Goal: Feedback & Contribution: Leave review/rating

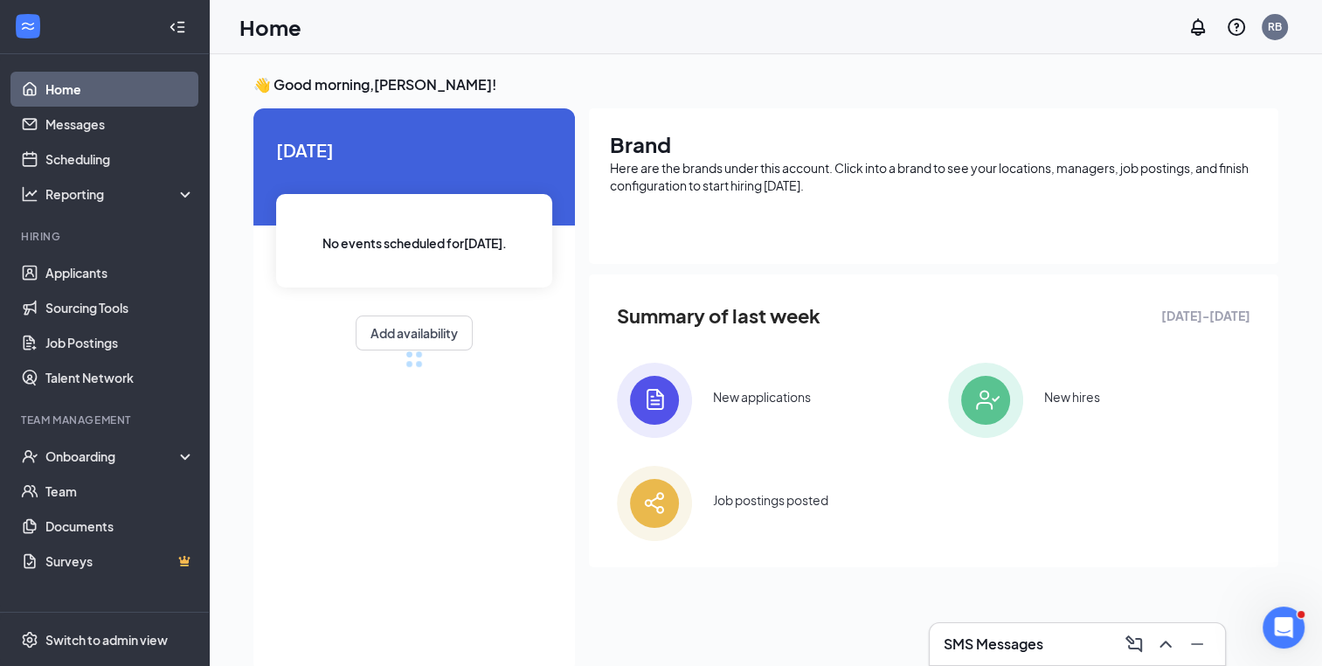
click at [1183, 638] on div at bounding box center [1195, 644] width 31 height 28
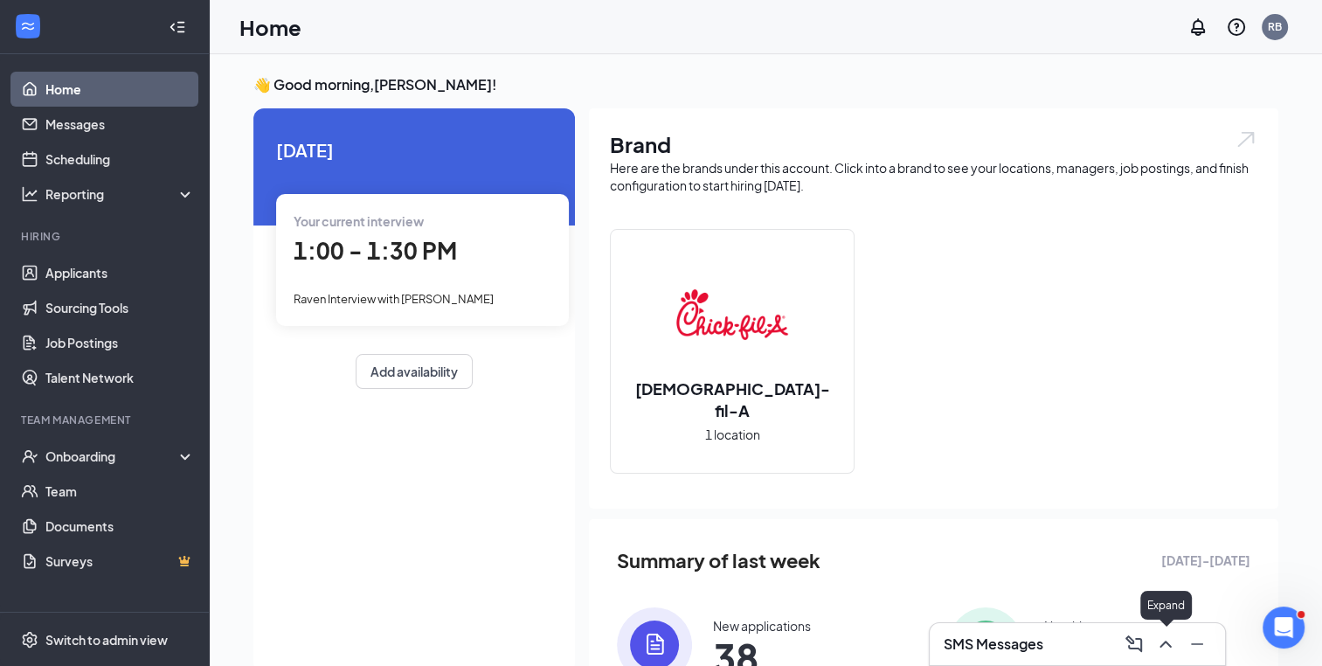
click at [1157, 641] on icon "ChevronUp" at bounding box center [1165, 644] width 21 height 21
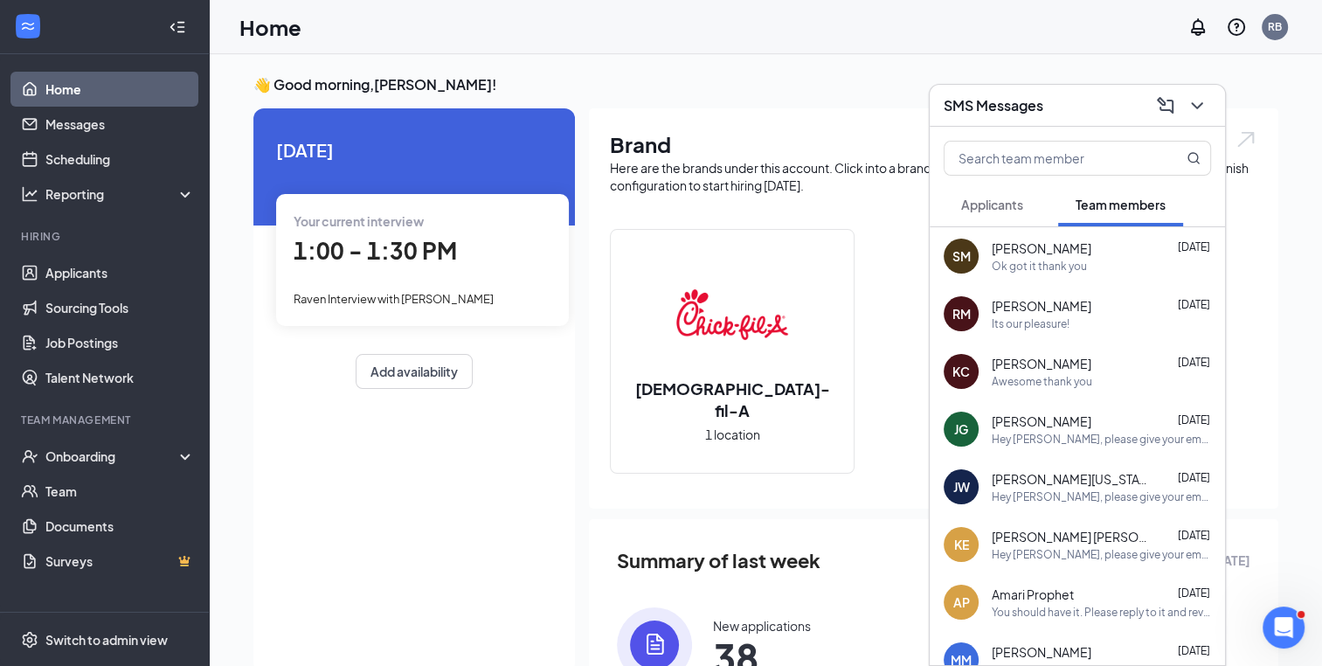
click at [995, 193] on button "Applicants" at bounding box center [992, 205] width 97 height 44
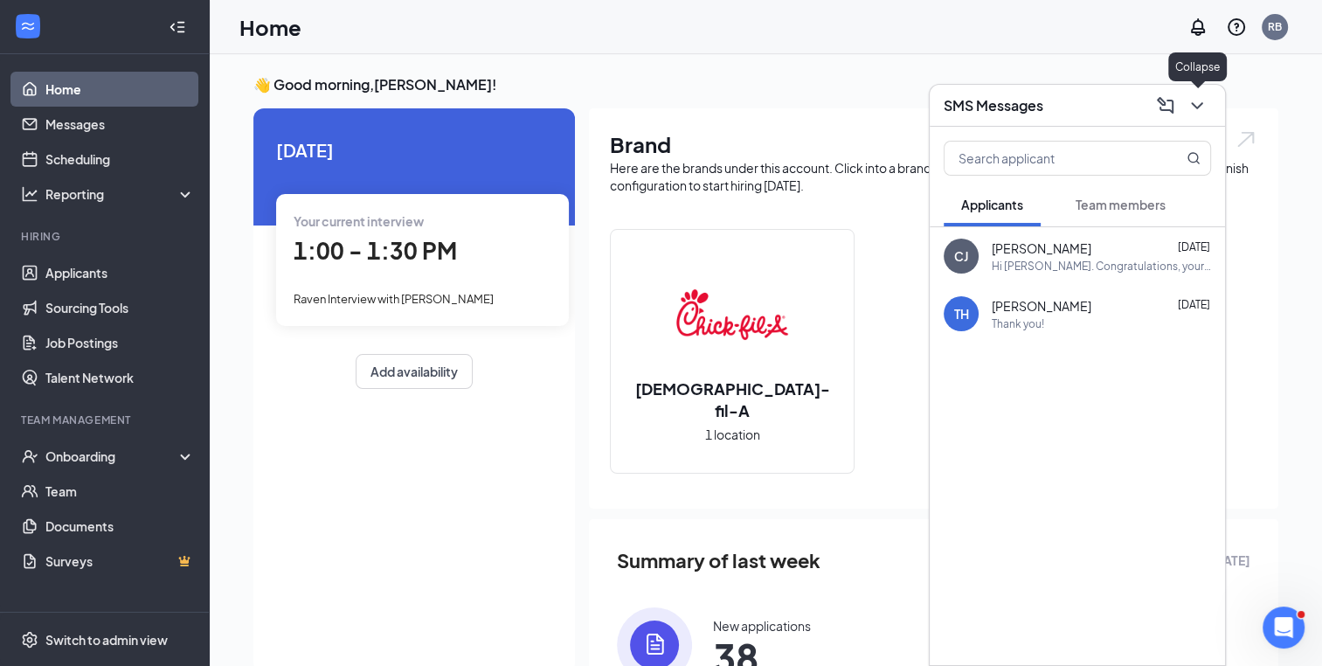
click at [1199, 107] on icon "ChevronDown" at bounding box center [1197, 105] width 21 height 21
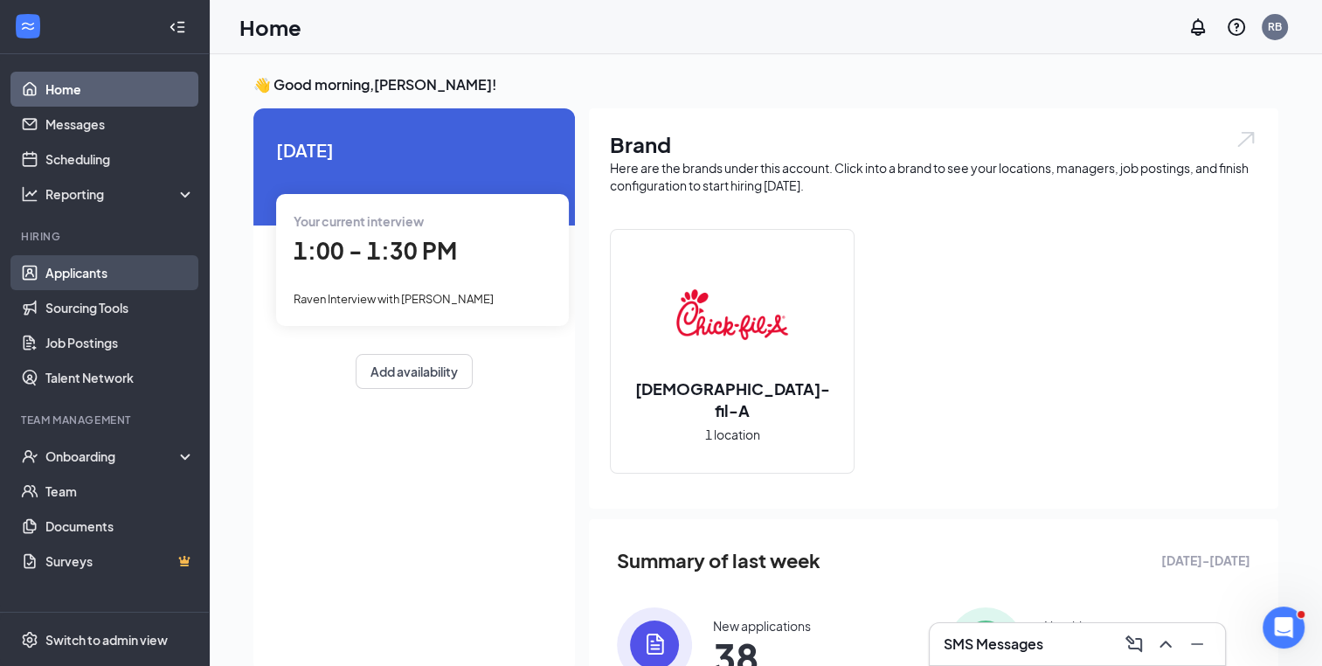
click at [73, 287] on link "Applicants" at bounding box center [119, 272] width 149 height 35
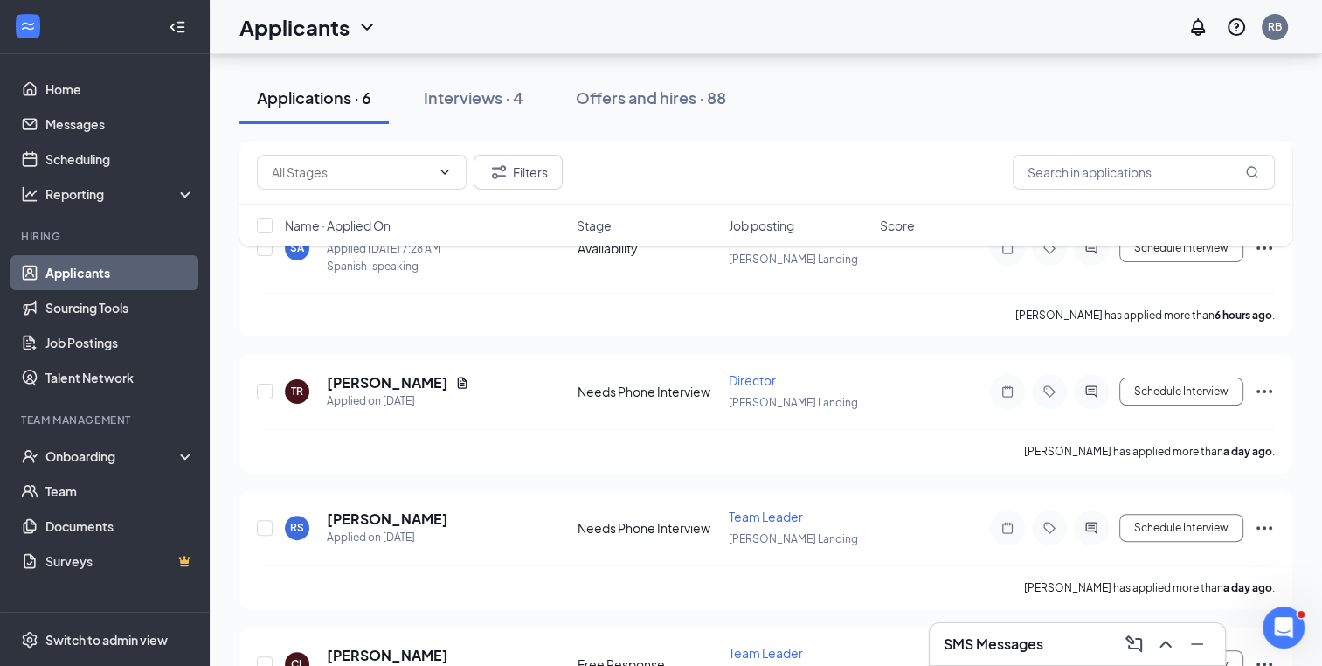
scroll to position [513, 0]
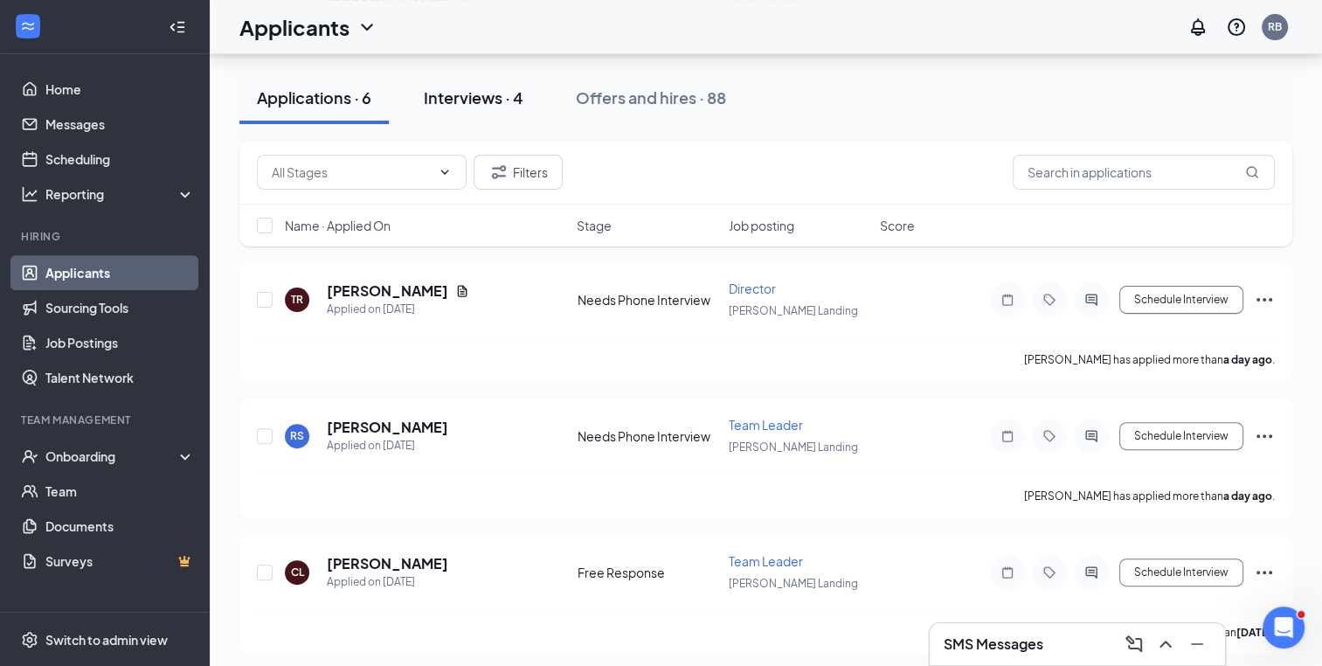
click at [492, 82] on button "Interviews · 4" at bounding box center [473, 98] width 135 height 52
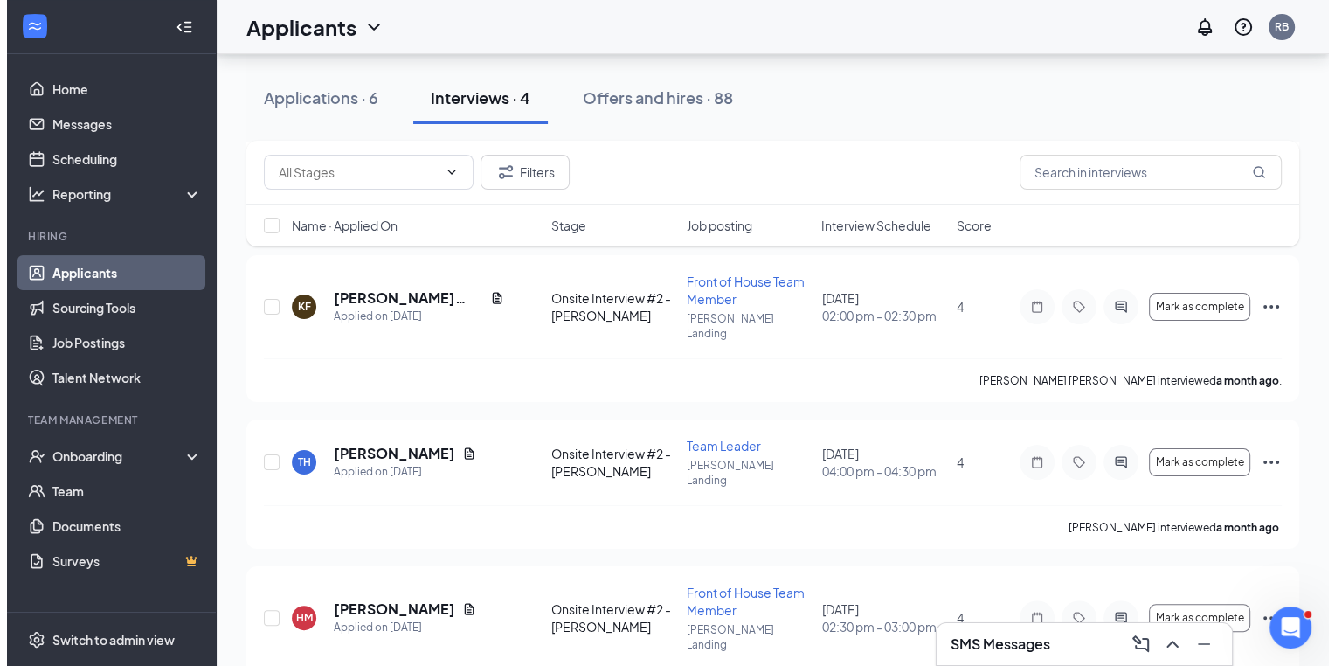
scroll to position [239, 0]
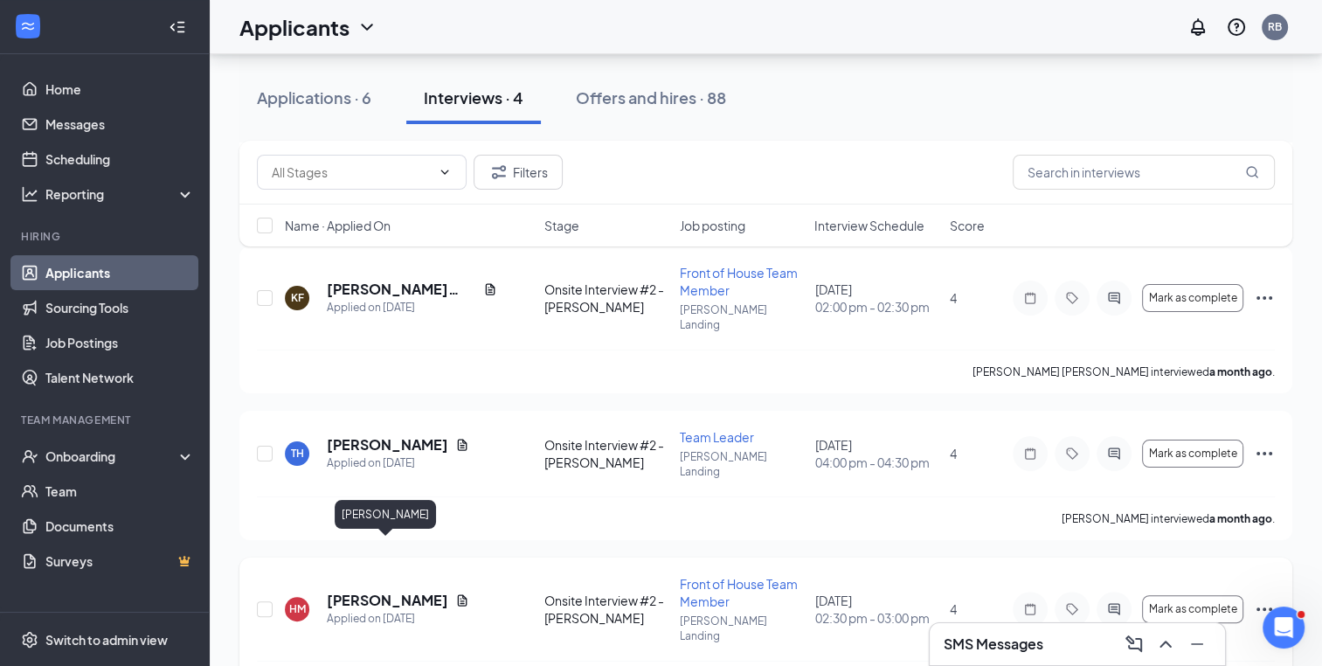
click at [371, 591] on h5 "[PERSON_NAME]" at bounding box center [387, 600] width 121 height 19
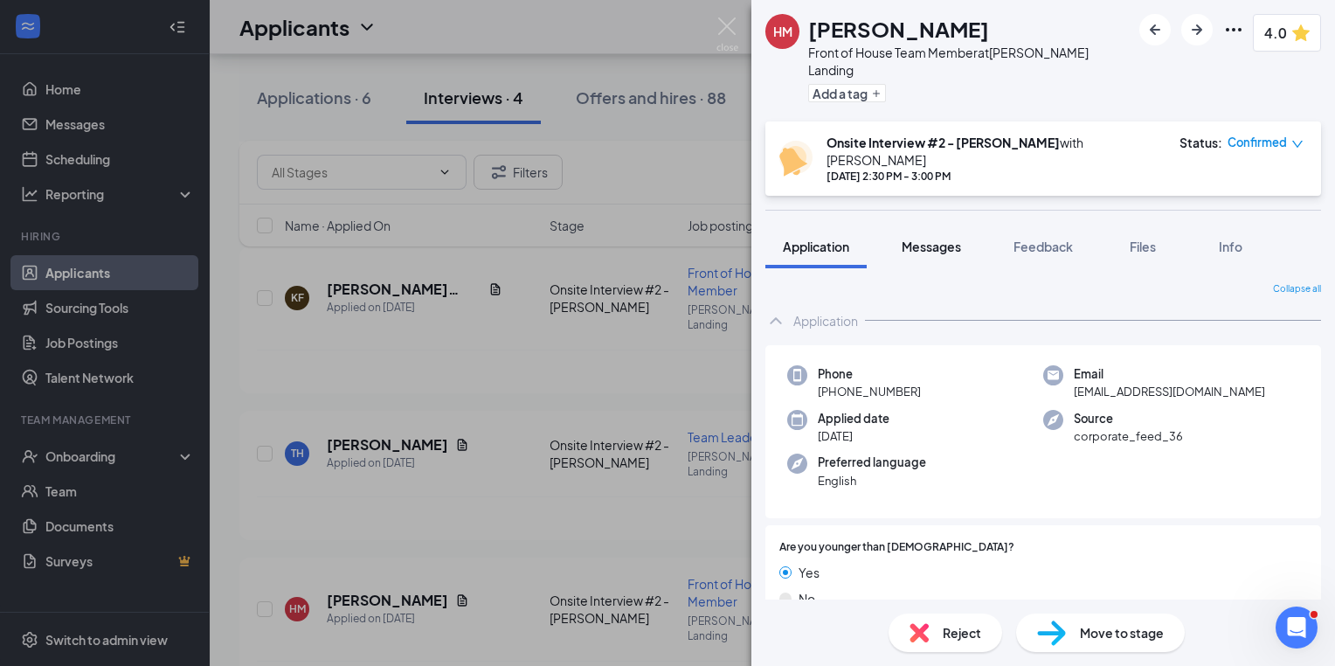
click at [946, 239] on span "Messages" at bounding box center [931, 247] width 59 height 16
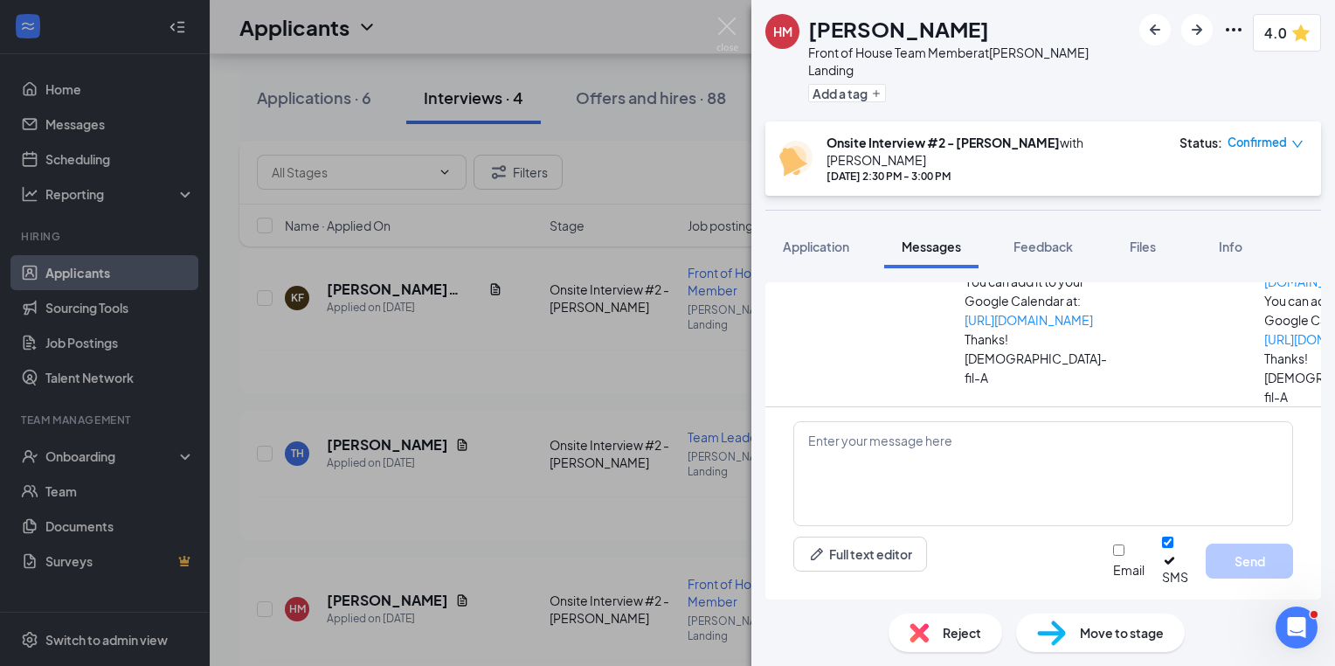
scroll to position [505, 0]
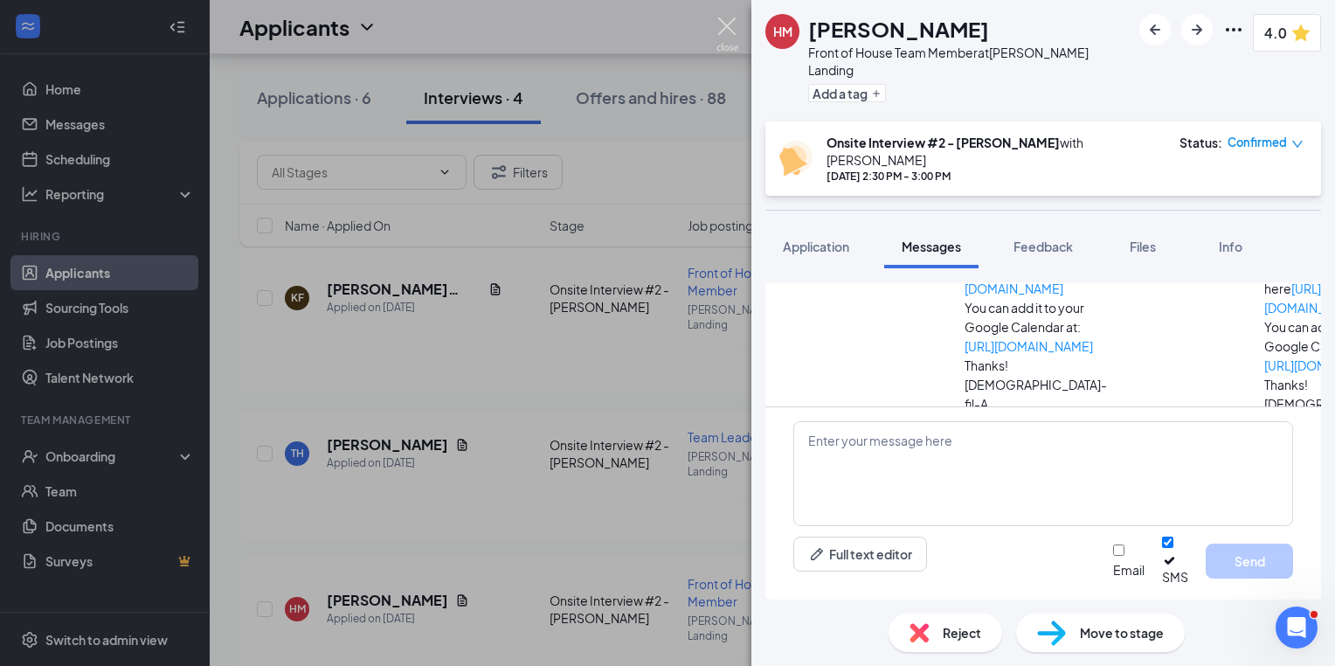
click at [738, 37] on img at bounding box center [728, 34] width 22 height 34
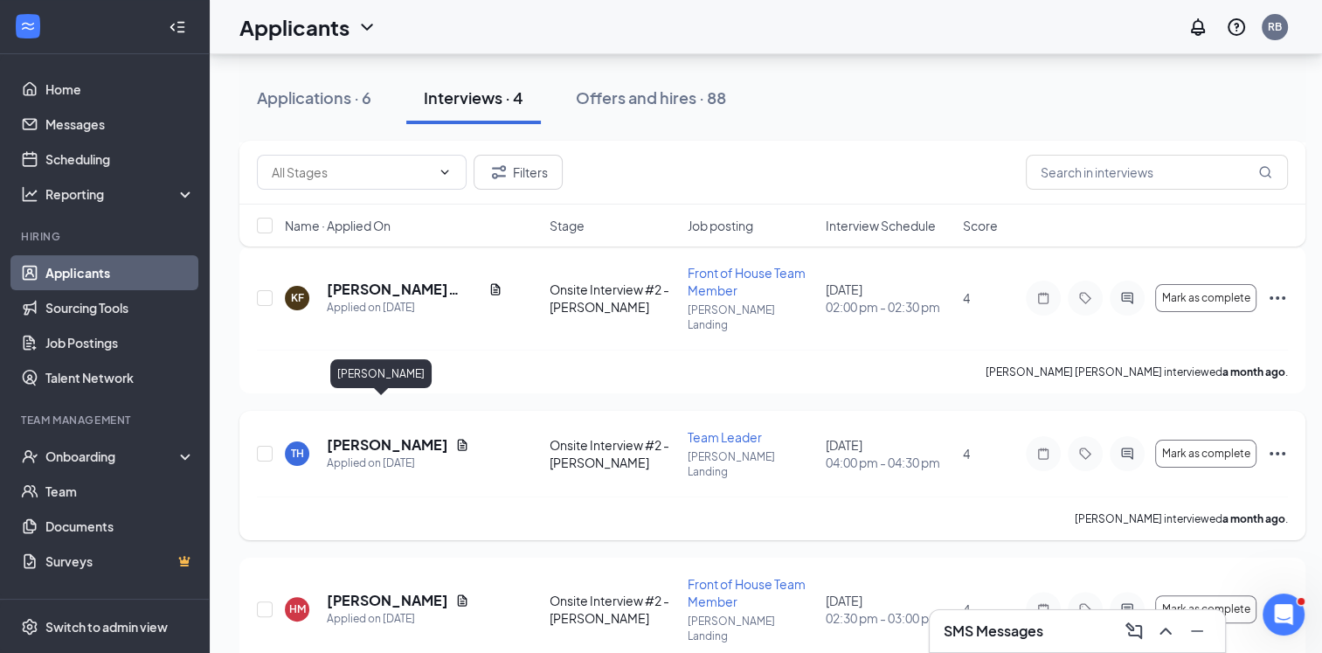
click at [338, 435] on h5 "[PERSON_NAME]" at bounding box center [387, 444] width 121 height 19
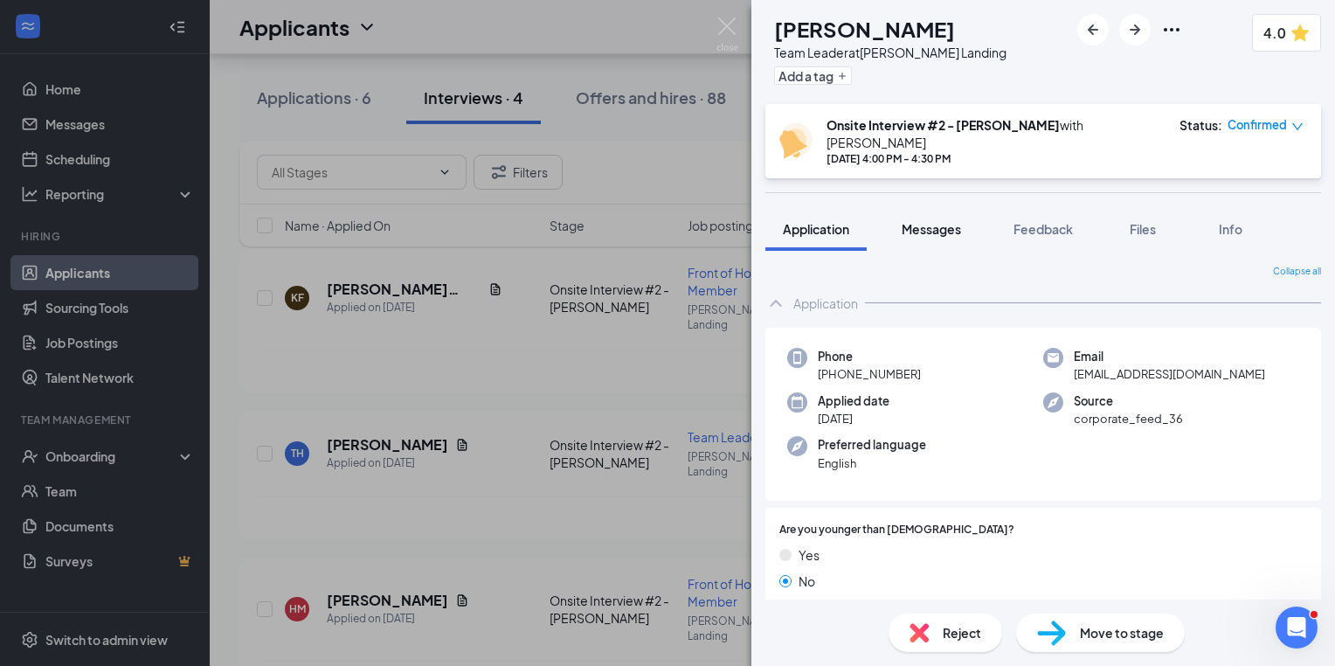
click at [945, 221] on span "Messages" at bounding box center [931, 229] width 59 height 16
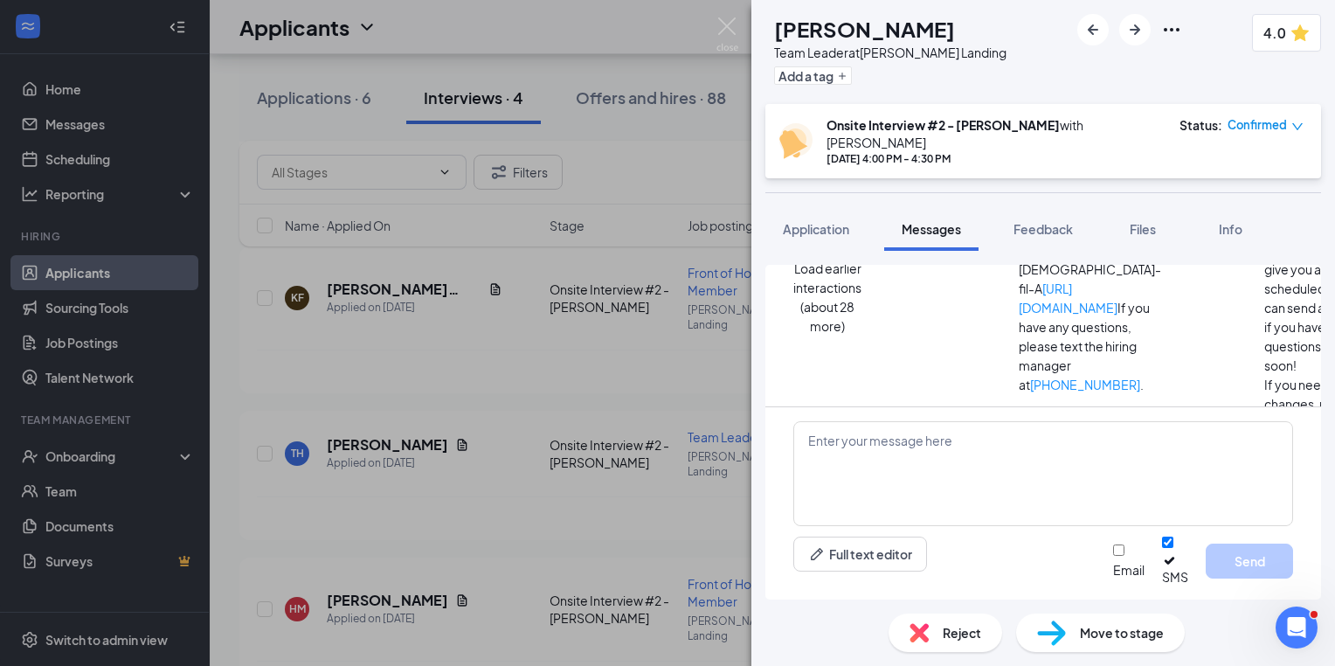
scroll to position [593, 0]
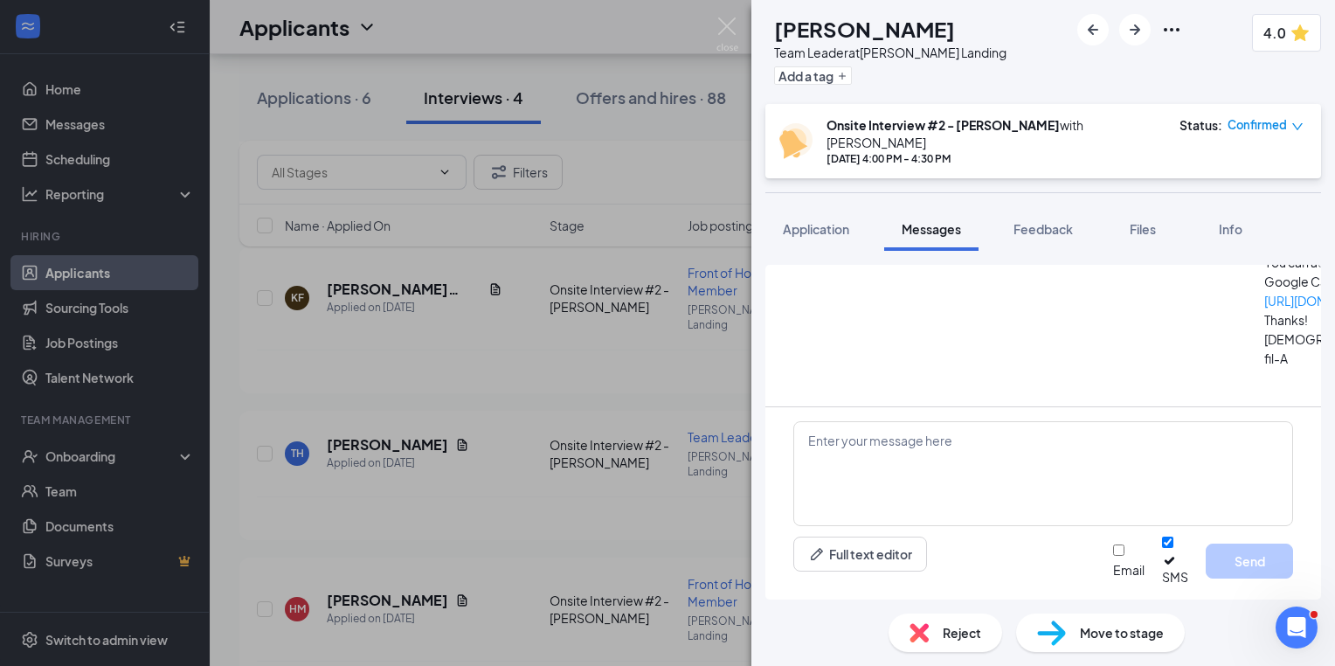
drag, startPoint x: 1321, startPoint y: 388, endPoint x: 1321, endPoint y: 371, distance: 16.6
click at [1321, 371] on div "Load earlier interactions (about 28 more) Applicant System Update (1) Workstrea…" at bounding box center [1044, 425] width 584 height 349
click at [728, 19] on img at bounding box center [728, 34] width 22 height 34
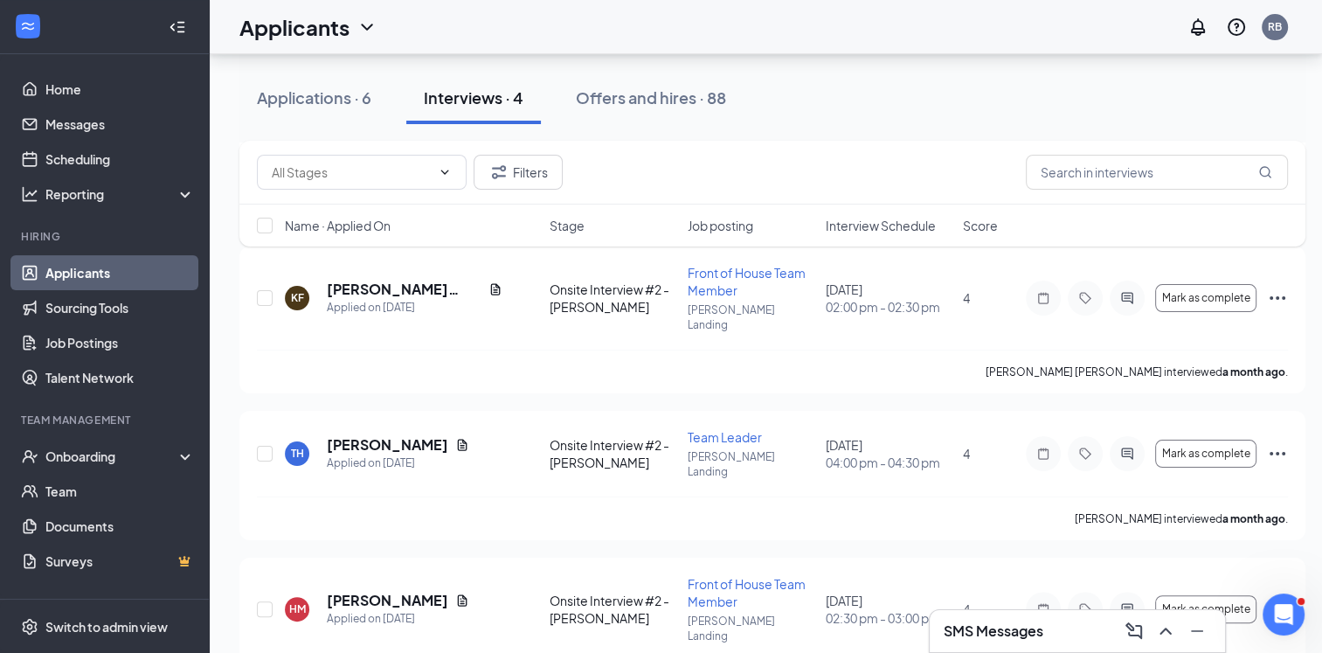
click at [356, 262] on div "Filters Name · Applied On Stage Job posting Interview Schedule Score" at bounding box center [772, 202] width 1066 height 123
click at [357, 280] on h5 "[PERSON_NAME] [PERSON_NAME]" at bounding box center [404, 289] width 155 height 19
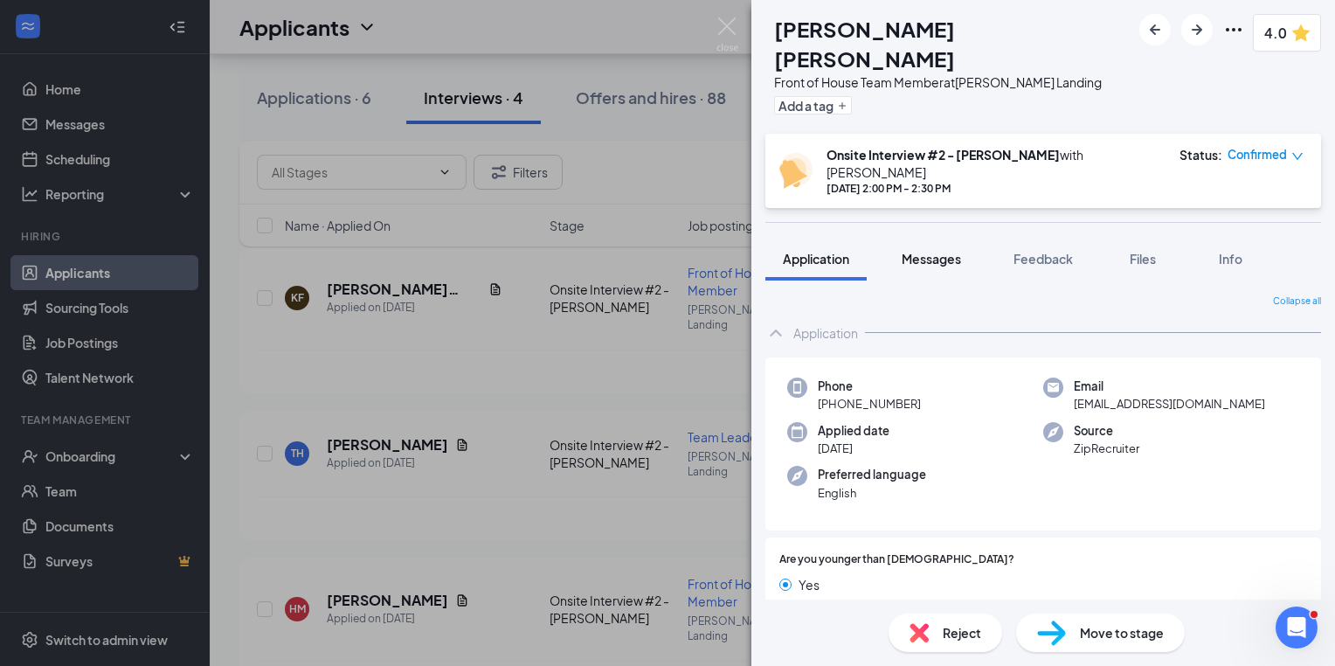
click at [959, 251] on span "Messages" at bounding box center [931, 259] width 59 height 16
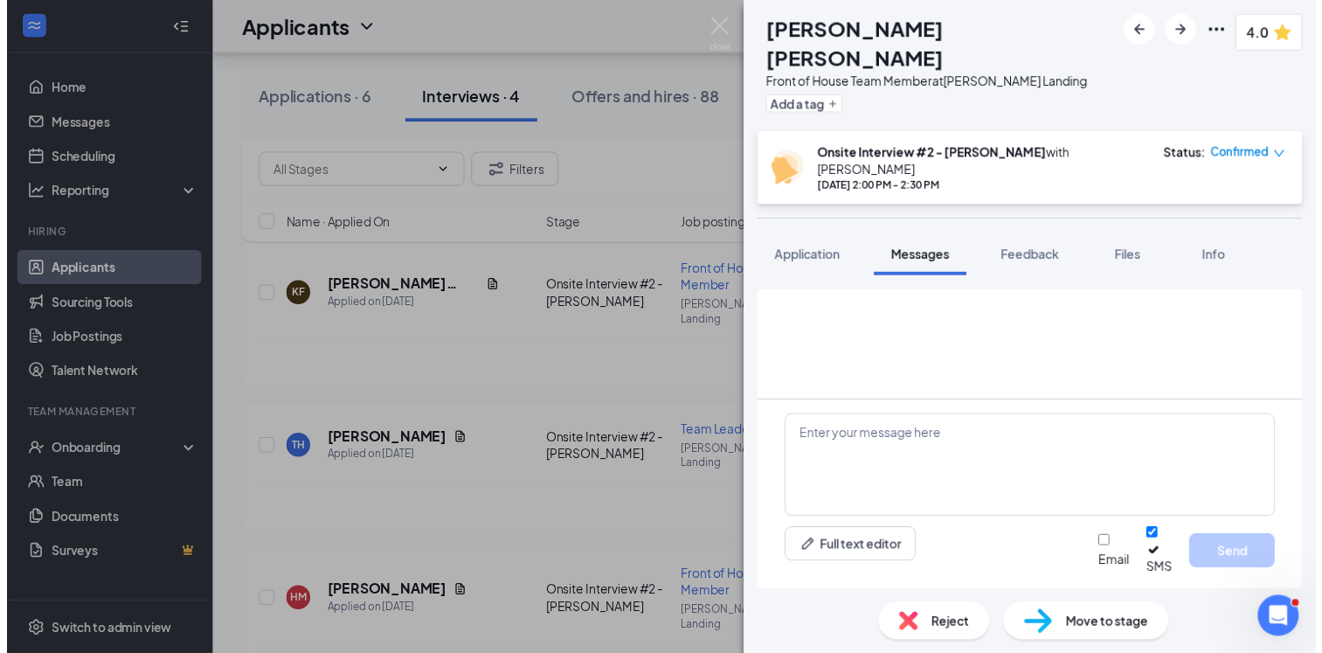
scroll to position [479, 0]
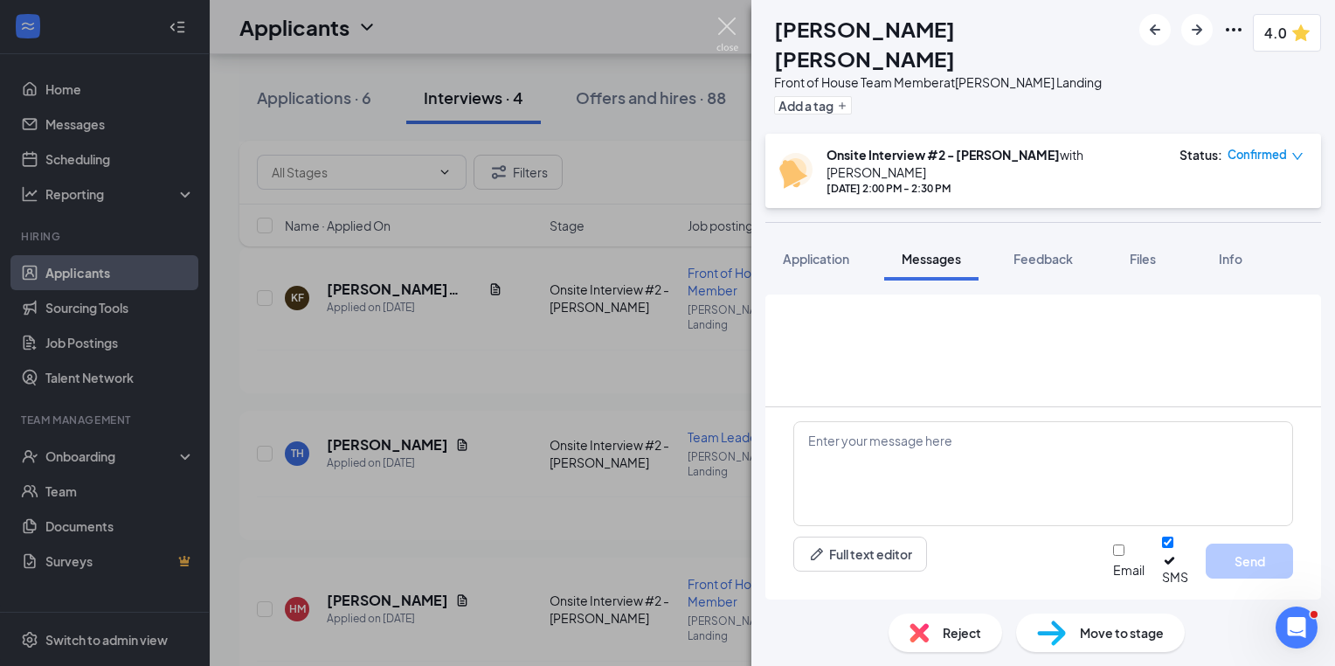
click at [728, 19] on img at bounding box center [728, 34] width 22 height 34
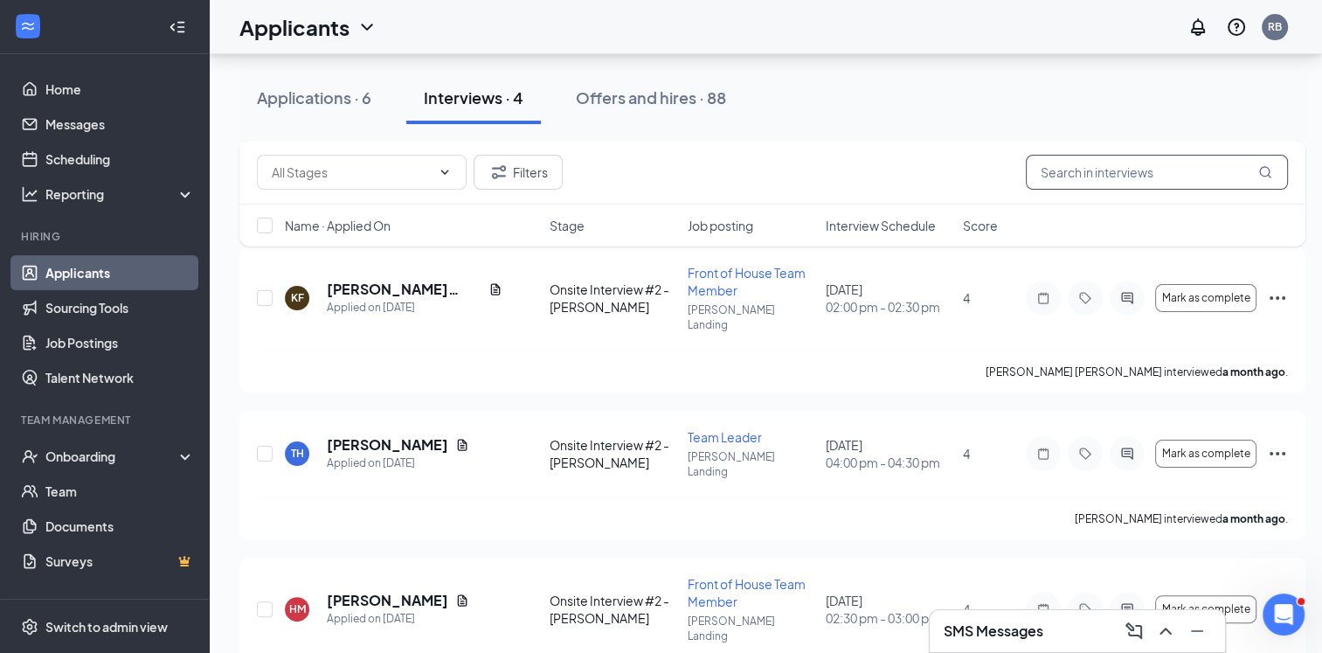
click at [1140, 164] on input "text" at bounding box center [1157, 172] width 262 height 35
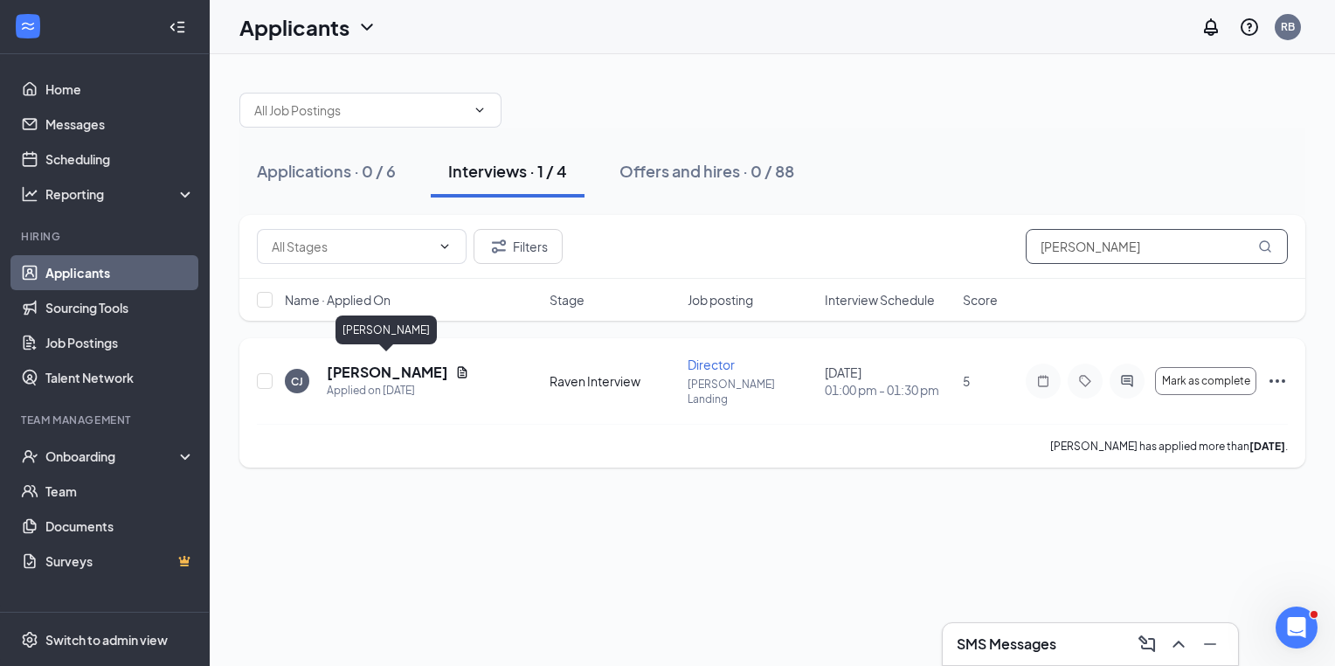
type input "[PERSON_NAME]"
click at [357, 366] on h5 "[PERSON_NAME]" at bounding box center [387, 372] width 121 height 19
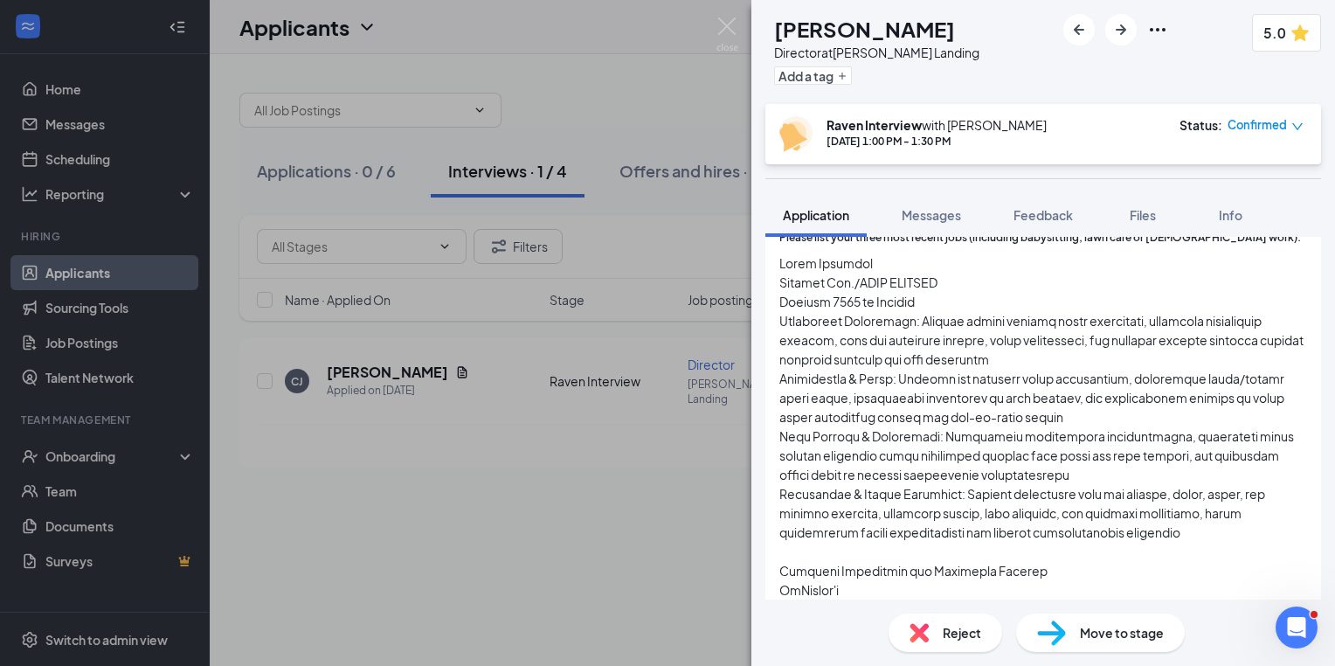
scroll to position [598, 0]
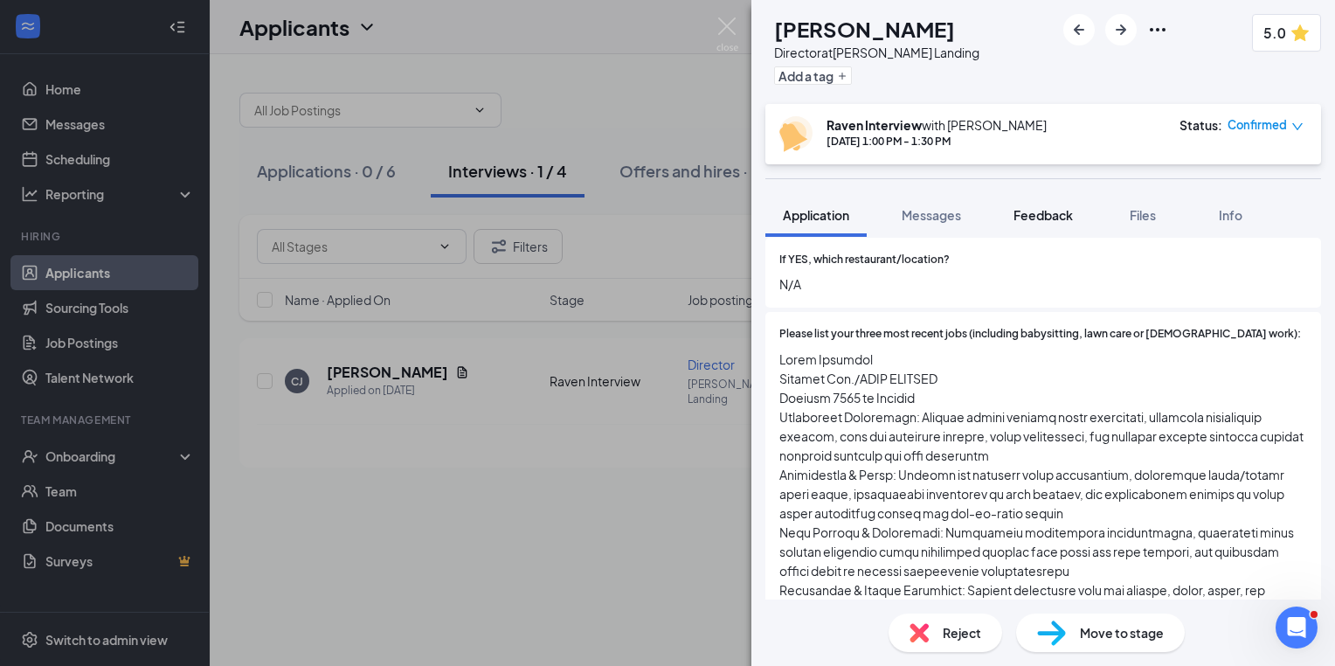
click at [1070, 218] on span "Feedback" at bounding box center [1043, 215] width 59 height 16
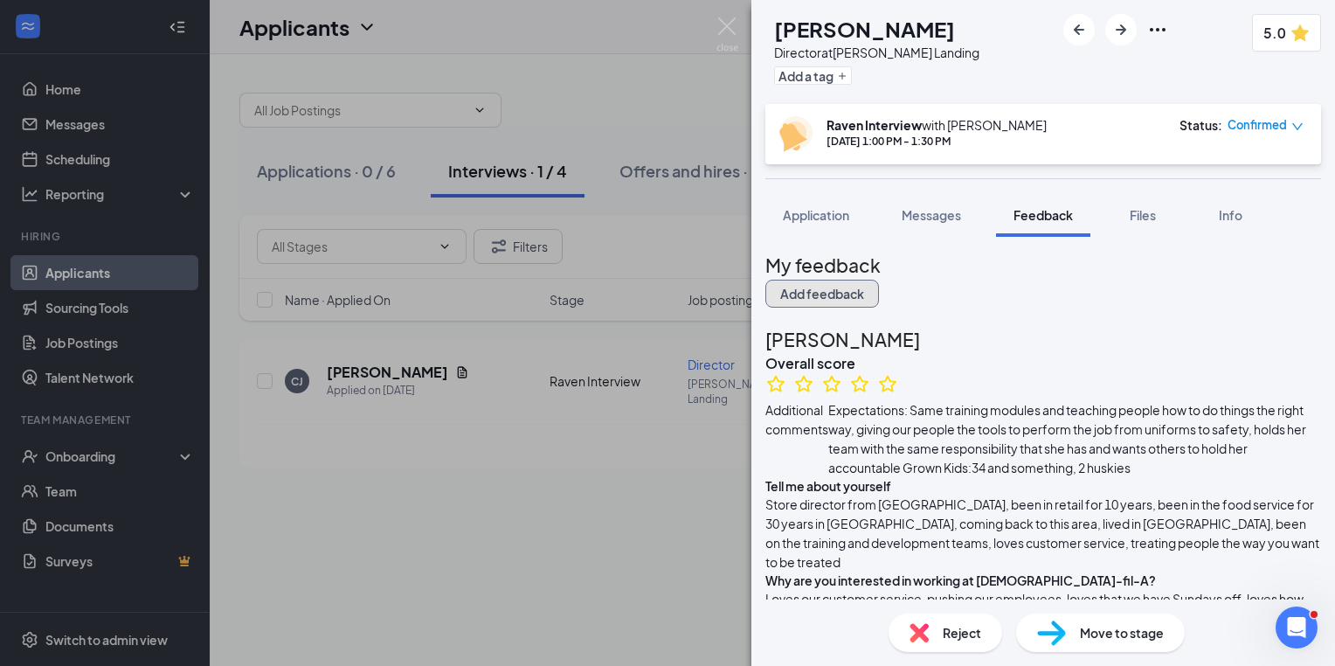
click at [879, 281] on button "Add feedback" at bounding box center [822, 294] width 114 height 28
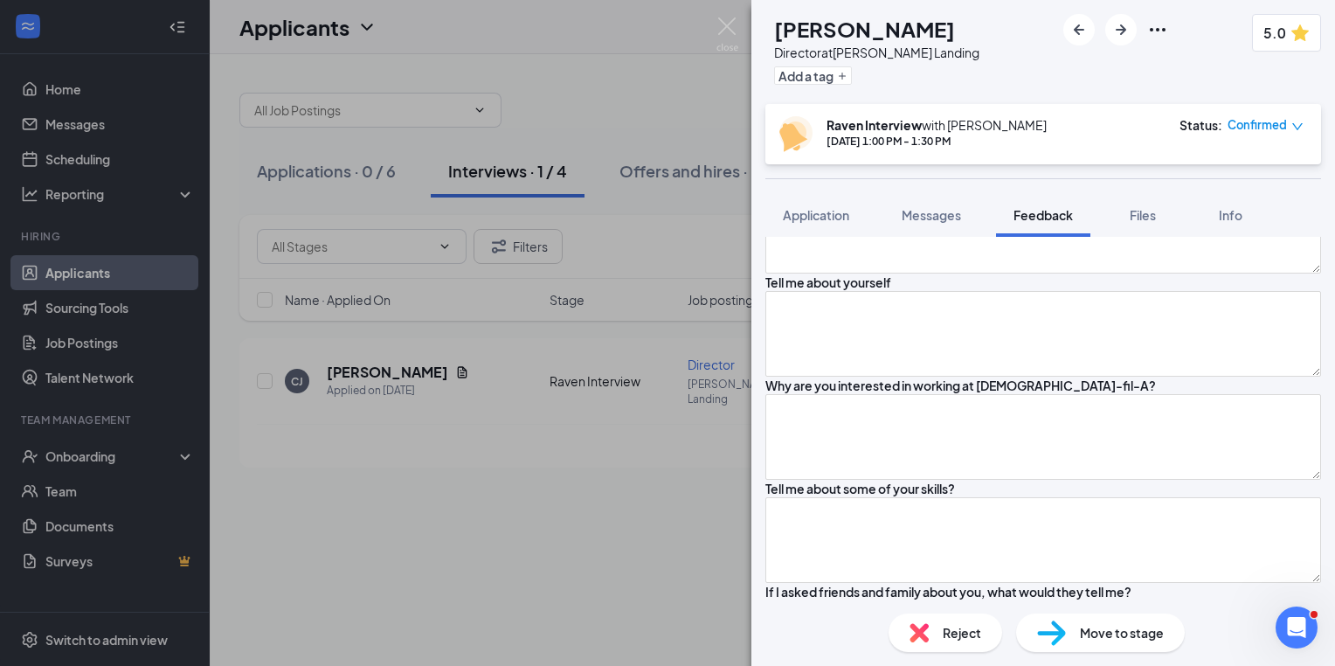
scroll to position [229, 0]
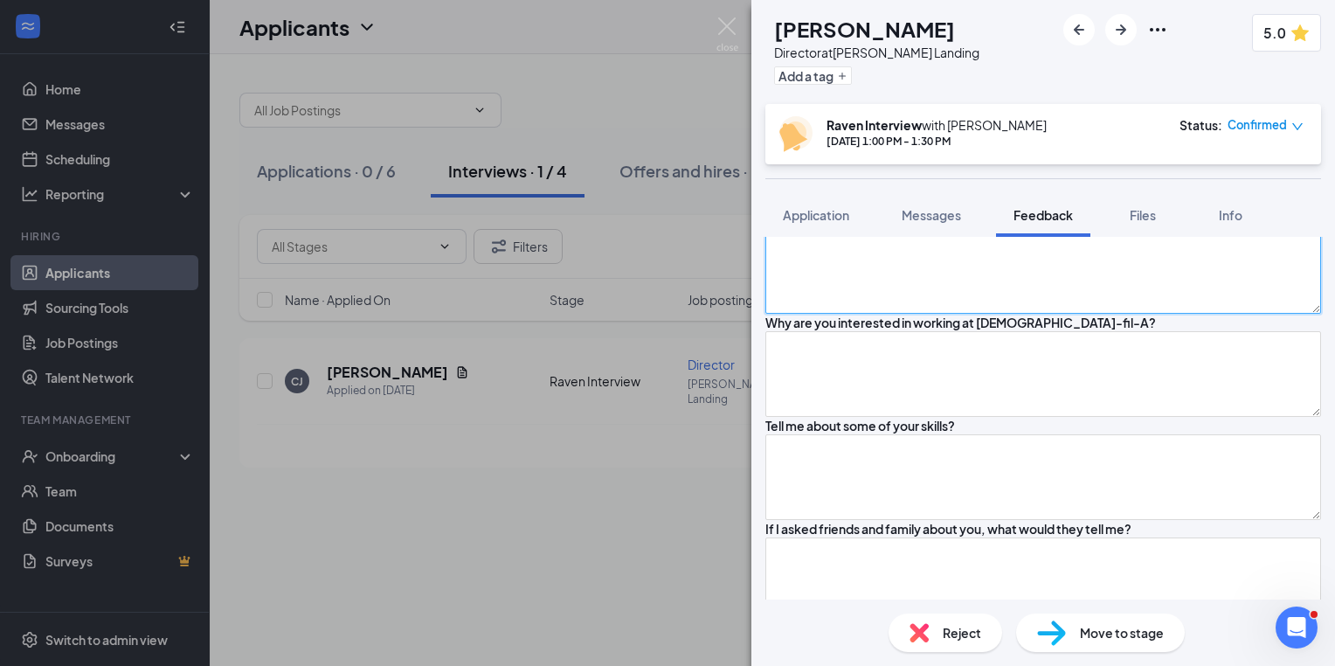
click at [918, 314] on textarea at bounding box center [1043, 271] width 556 height 86
click at [673, 377] on div "[PERSON_NAME] Director at [PERSON_NAME] Landing Add a tag 5.0 Raven Interview w…" at bounding box center [667, 333] width 1335 height 666
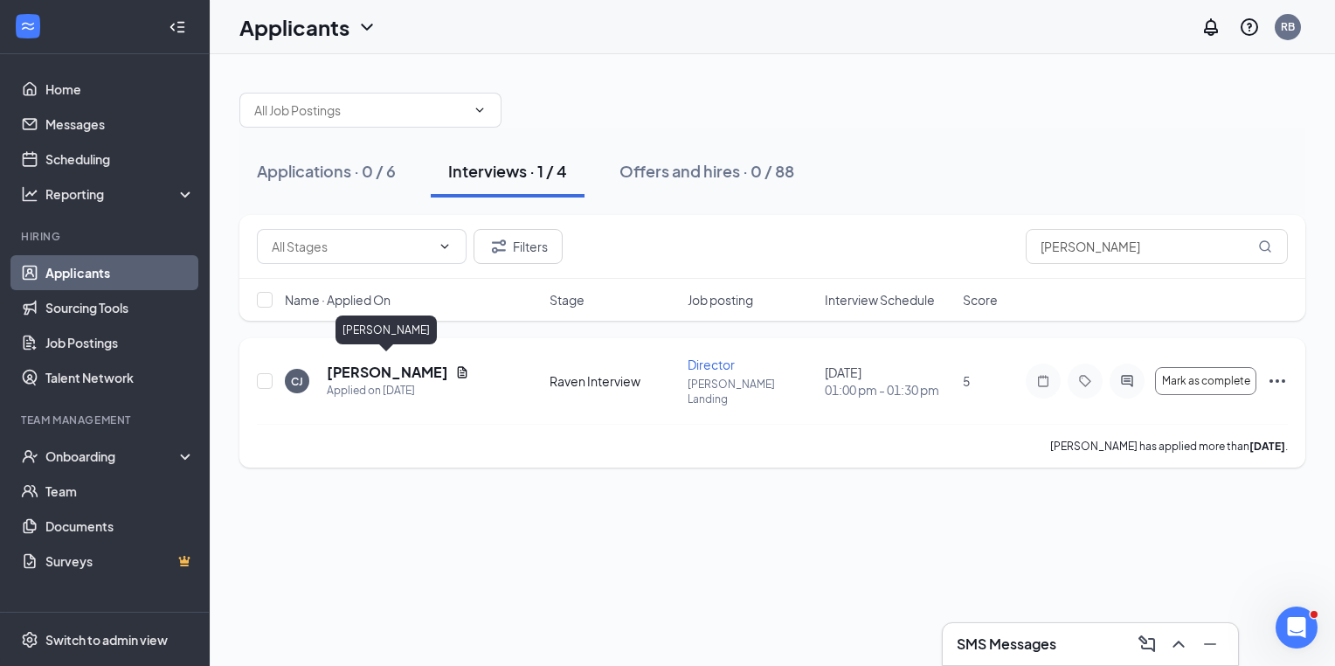
click at [367, 368] on h5 "[PERSON_NAME]" at bounding box center [387, 372] width 121 height 19
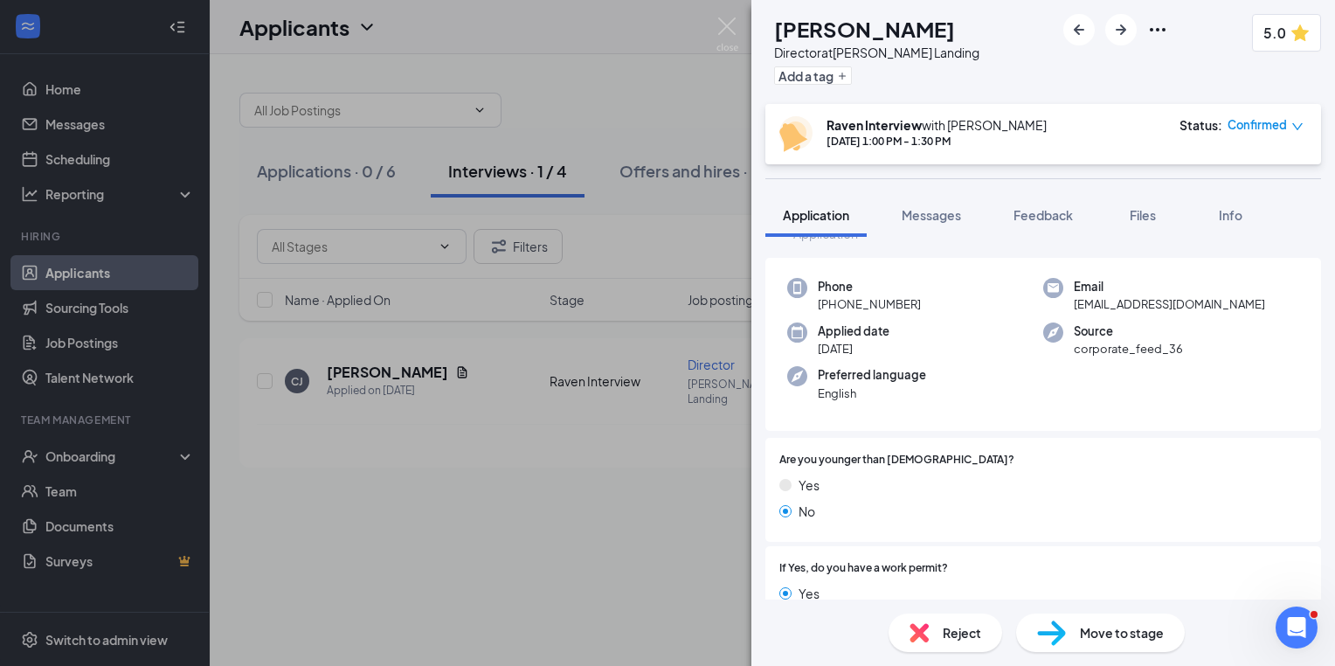
scroll to position [50, 0]
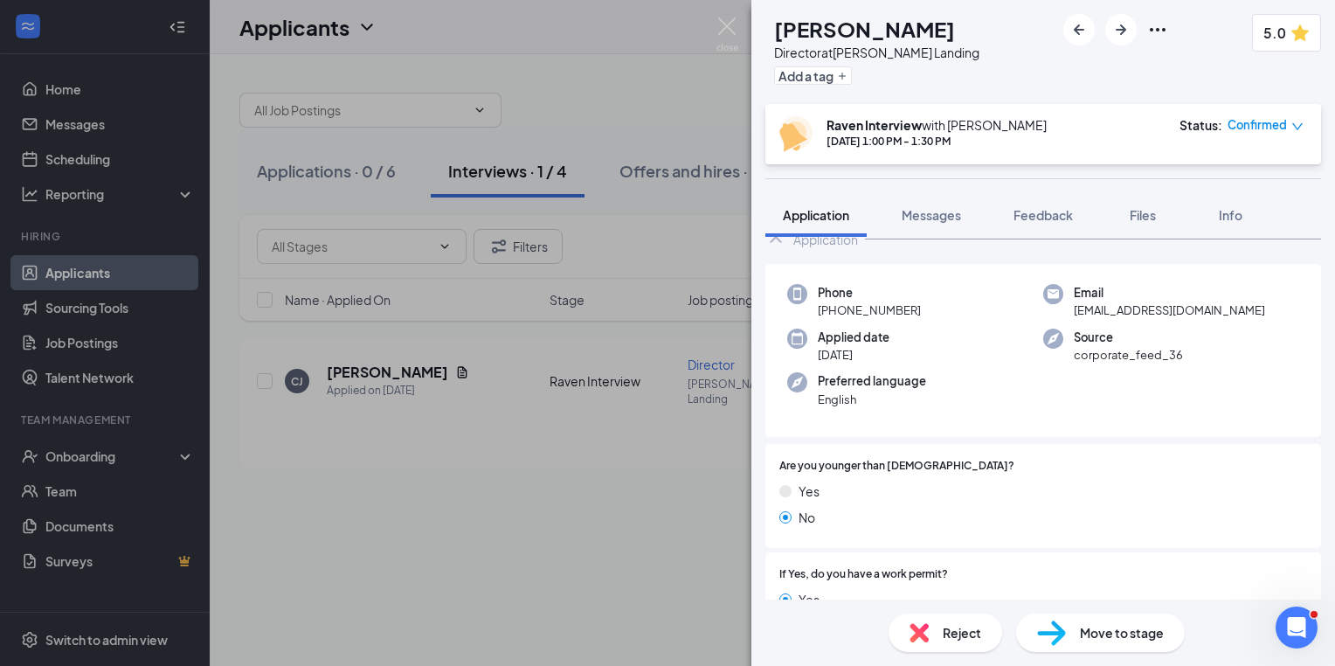
click at [764, 124] on div "[PERSON_NAME] Director at [PERSON_NAME] Landing Add a tag 5.0 Raven Interview w…" at bounding box center [1044, 333] width 584 height 666
click at [1038, 211] on span "Feedback" at bounding box center [1043, 215] width 59 height 16
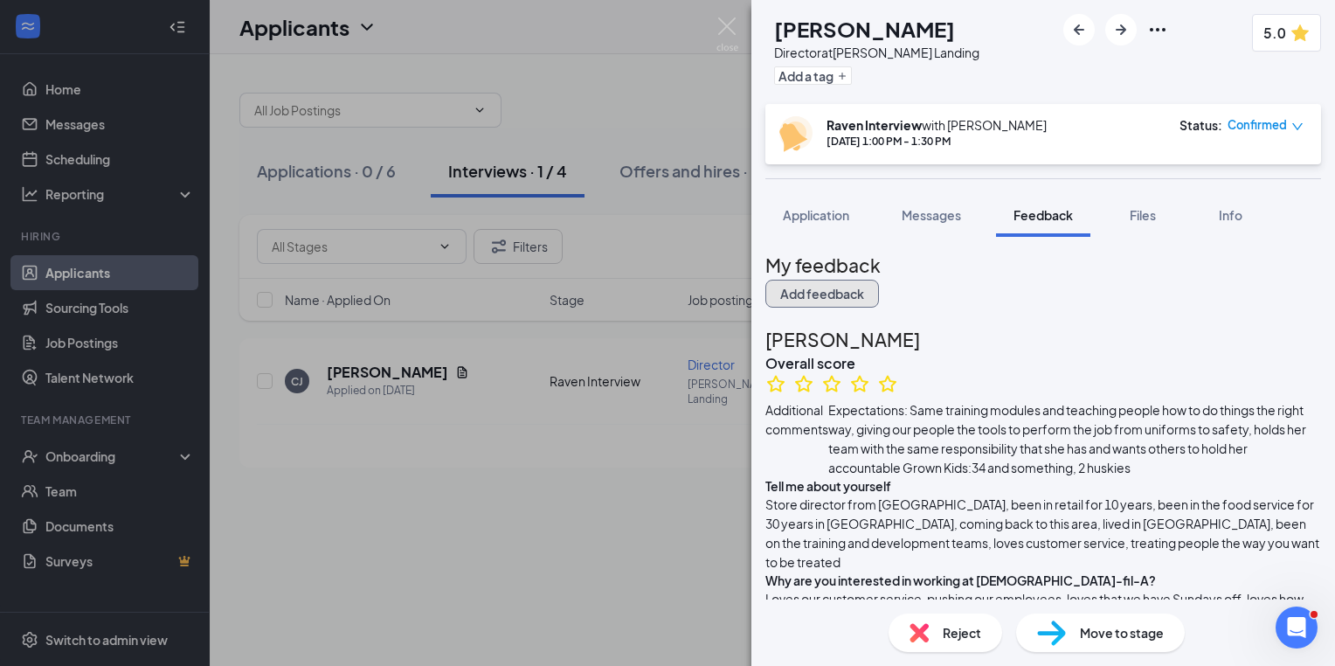
click at [879, 288] on button "Add feedback" at bounding box center [822, 294] width 114 height 28
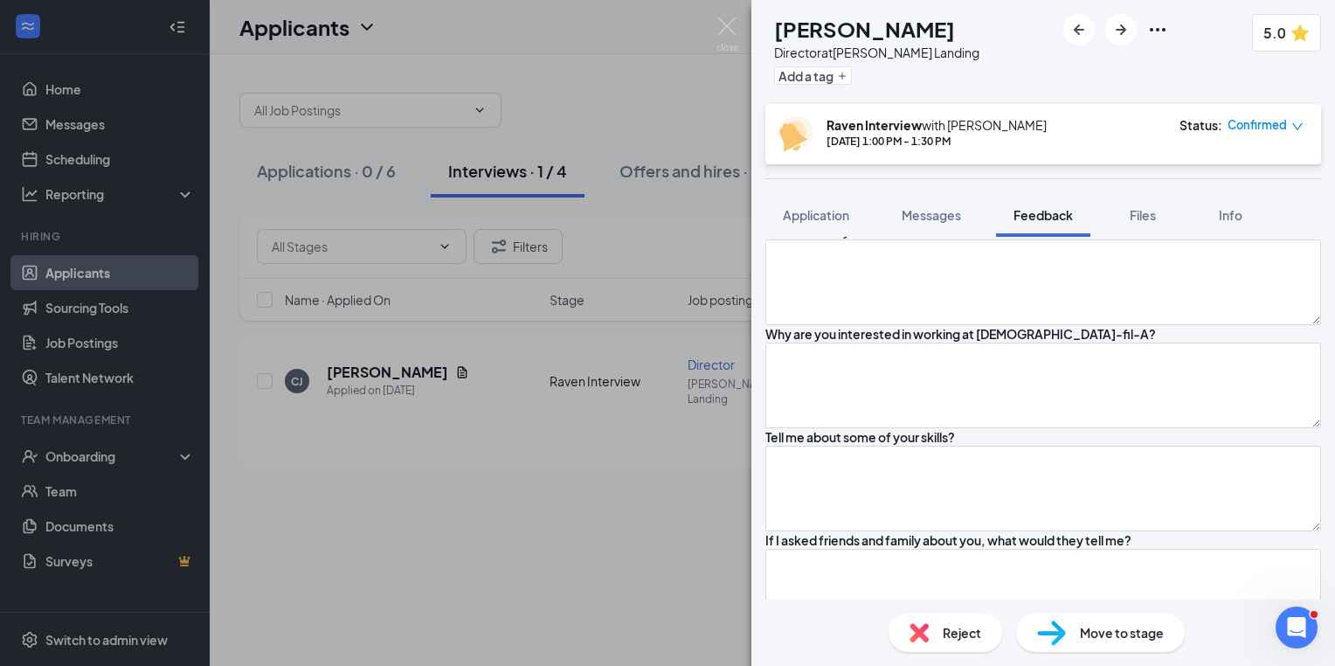
scroll to position [228, 0]
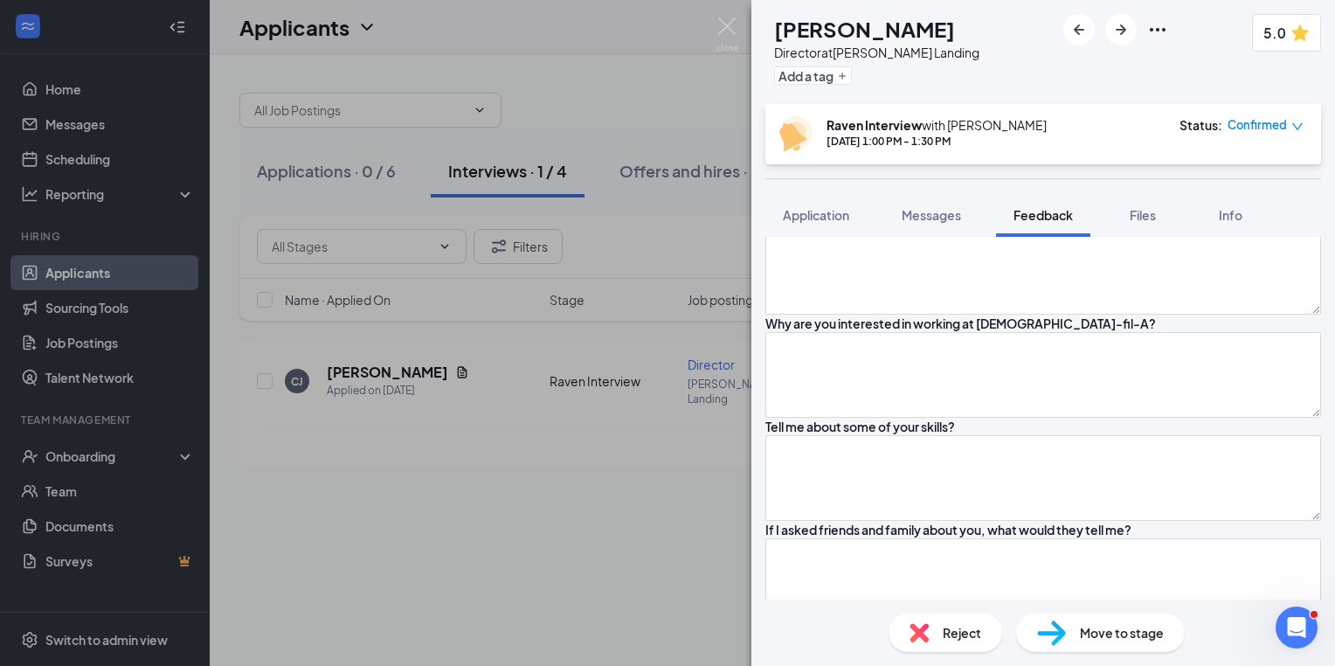
click at [1000, 211] on textarea at bounding box center [1043, 169] width 556 height 86
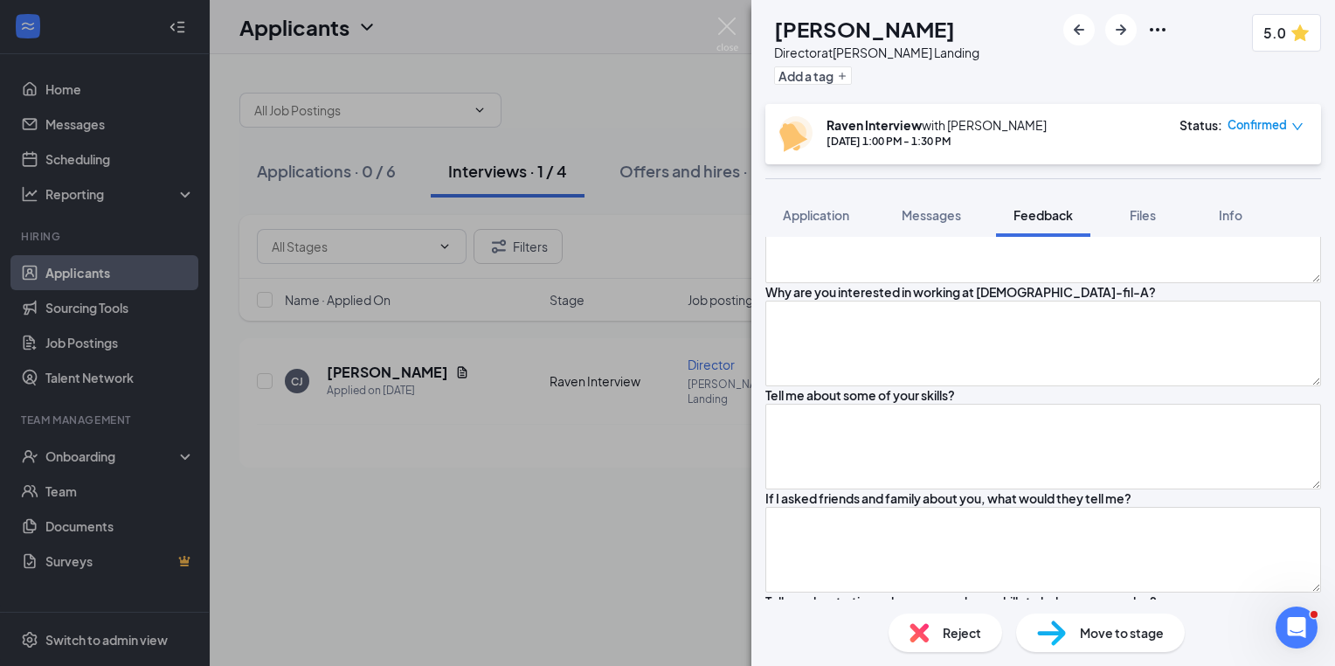
scroll to position [311, 0]
